Goal: Task Accomplishment & Management: Manage account settings

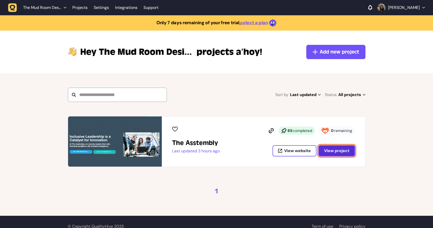
click at [344, 152] on span "View project" at bounding box center [336, 150] width 25 height 5
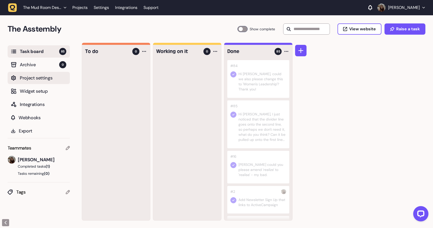
click at [42, 78] on span "Project settings" at bounding box center [43, 77] width 47 height 7
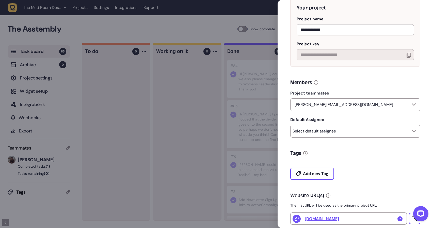
scroll to position [95, 0]
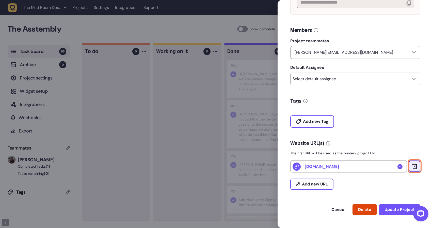
click at [414, 167] on icon at bounding box center [415, 166] width 2 height 2
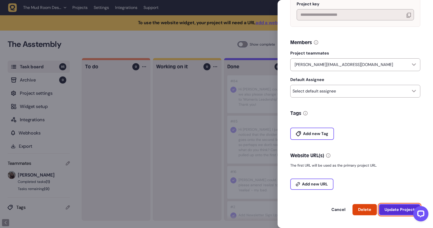
click at [398, 206] on span "Update Project" at bounding box center [400, 208] width 30 height 5
